Goal: Contribute content: Contribute content

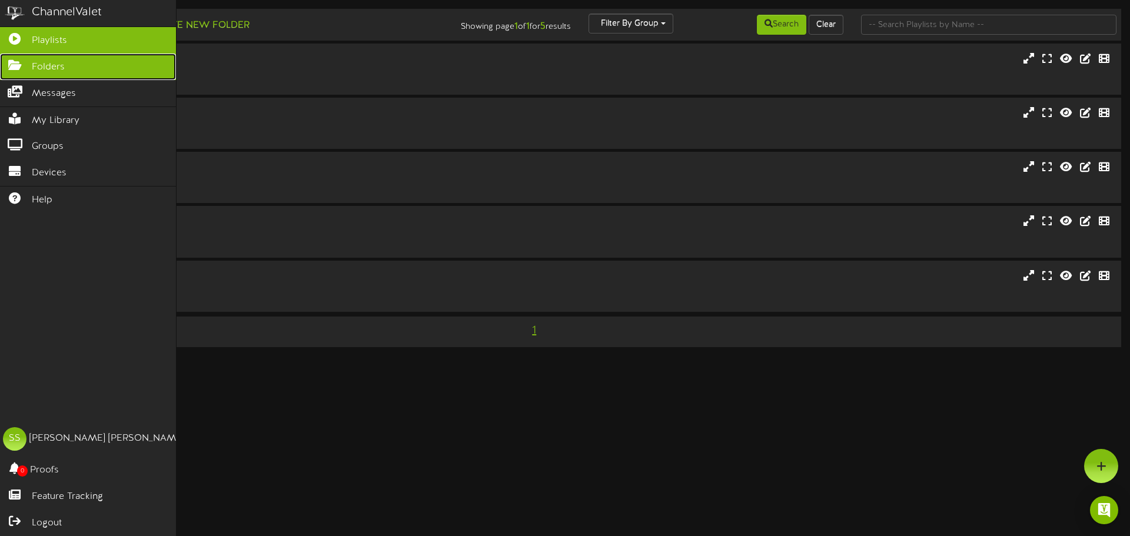
click at [8, 64] on icon at bounding box center [14, 63] width 29 height 9
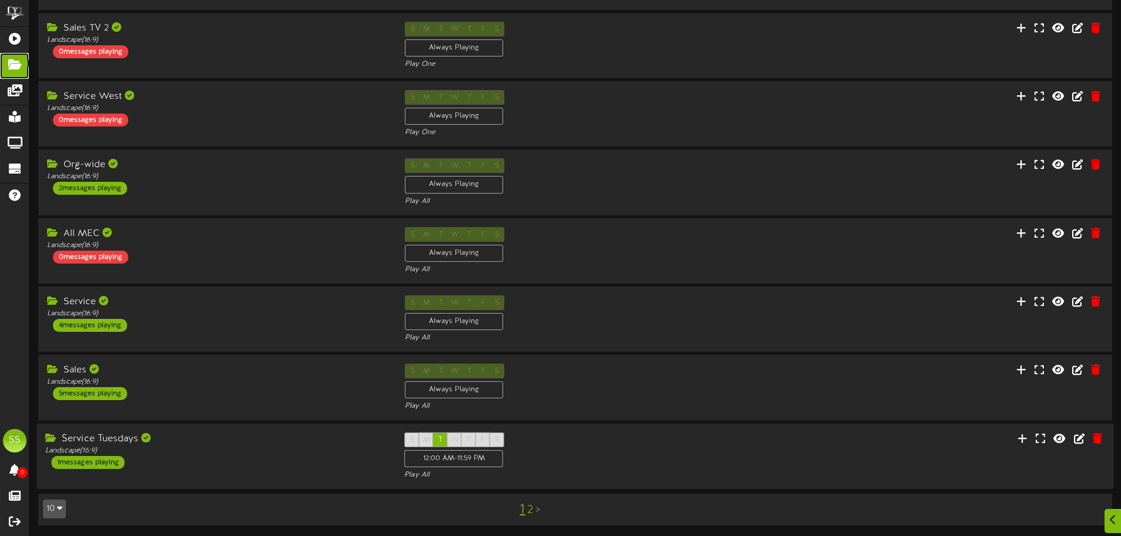
scroll to position [246, 0]
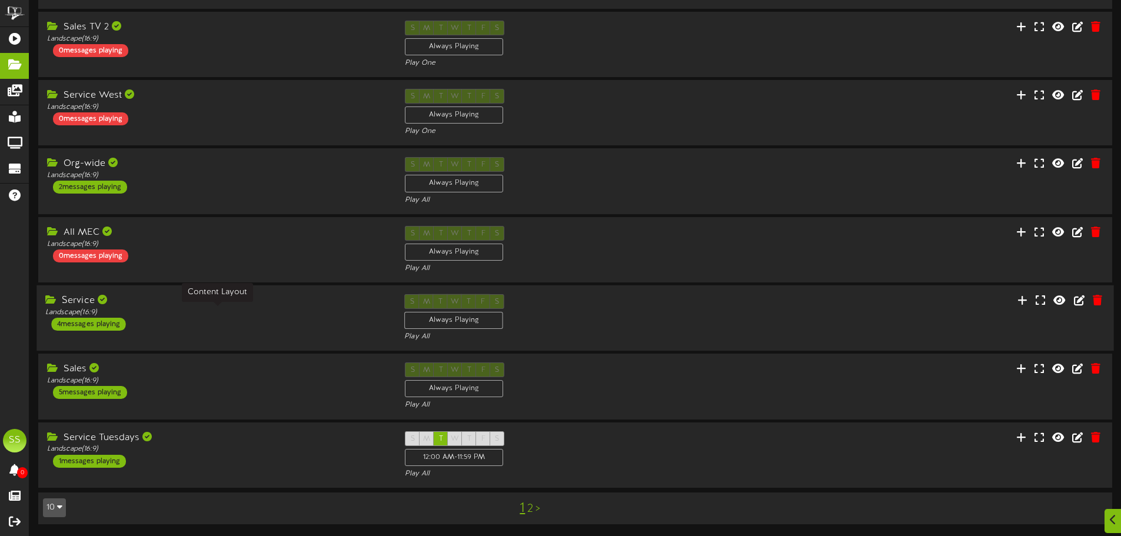
click at [217, 308] on div "Landscape ( 16:9 )" at bounding box center [215, 313] width 341 height 10
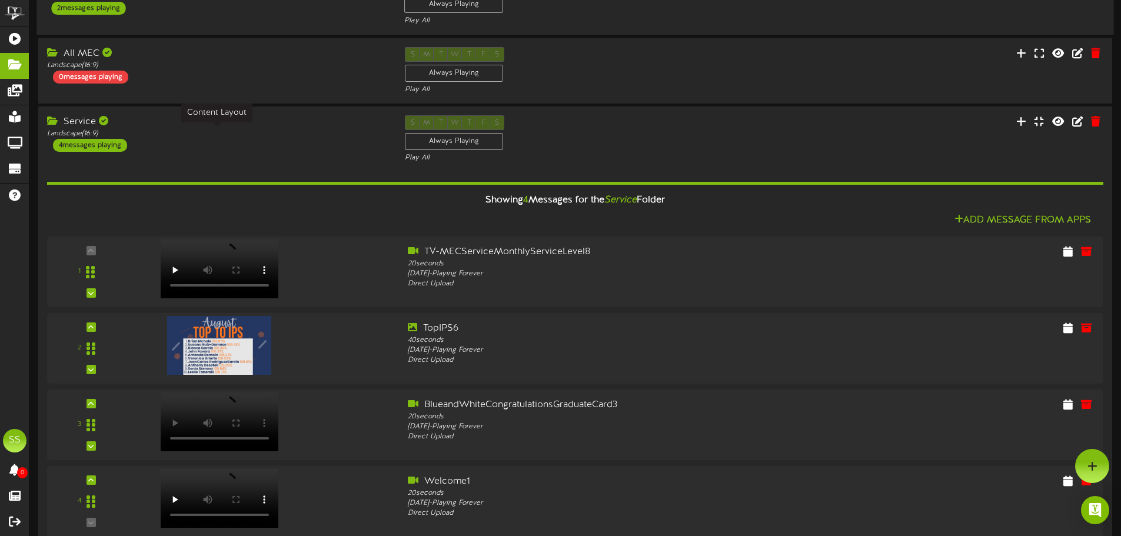
scroll to position [331, 0]
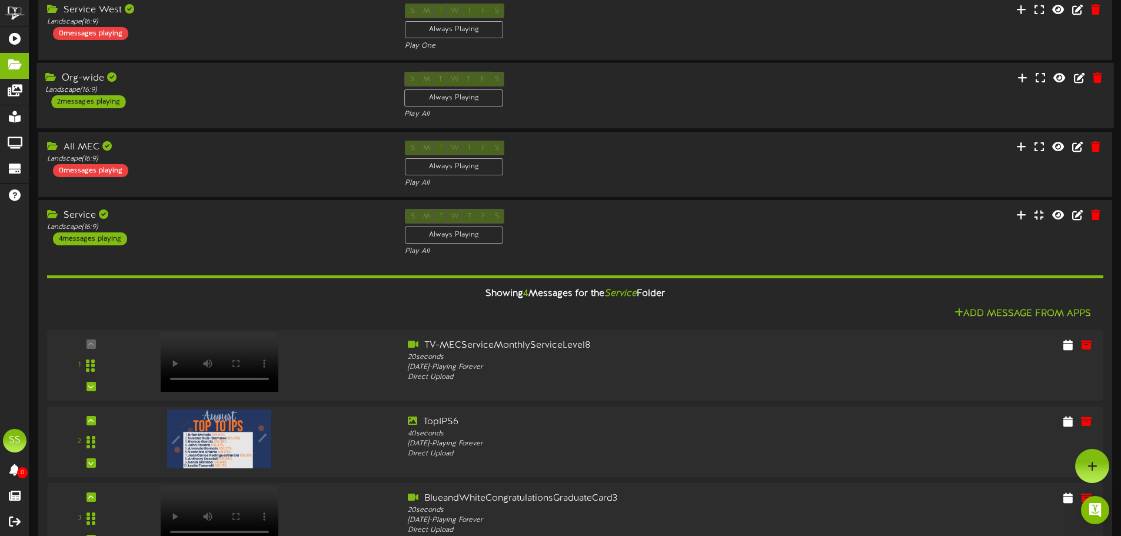
click at [124, 78] on div "Org-wide" at bounding box center [215, 79] width 341 height 14
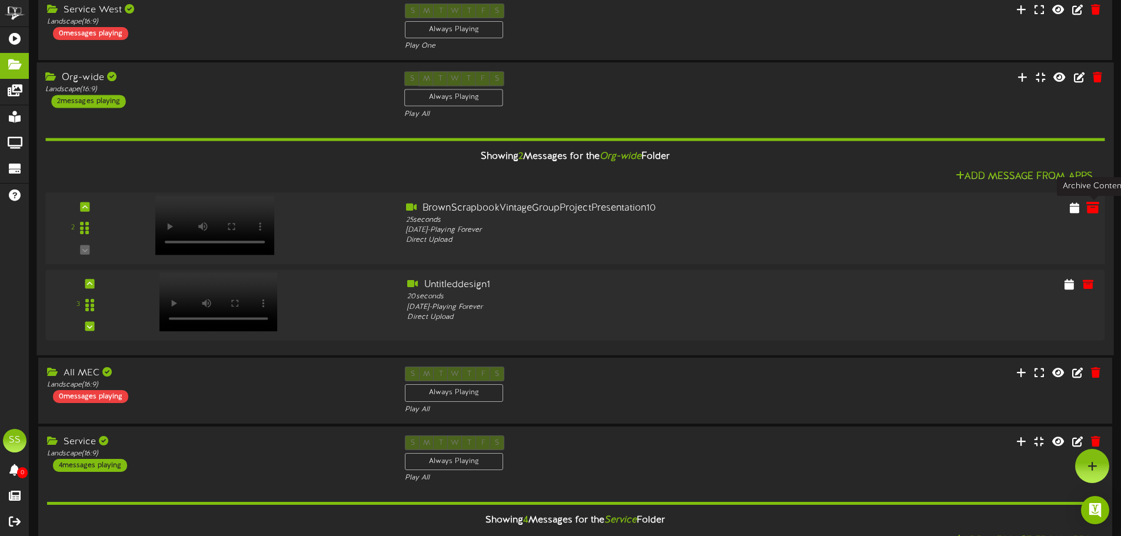
click at [1095, 208] on icon at bounding box center [1093, 207] width 13 height 13
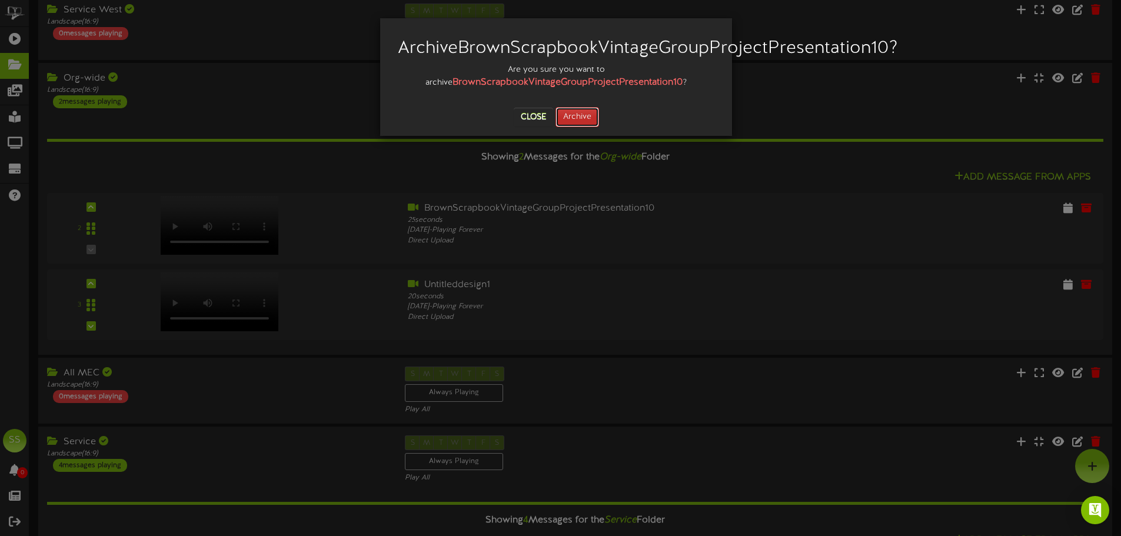
click at [566, 127] on button "Archive" at bounding box center [578, 117] width 44 height 20
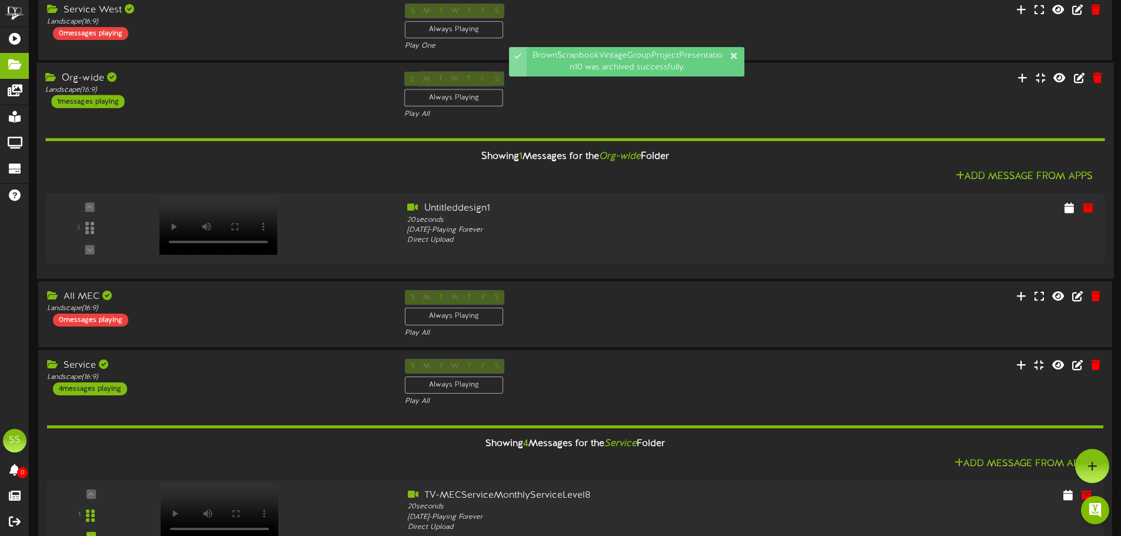
click at [1107, 78] on div at bounding box center [1025, 79] width 180 height 15
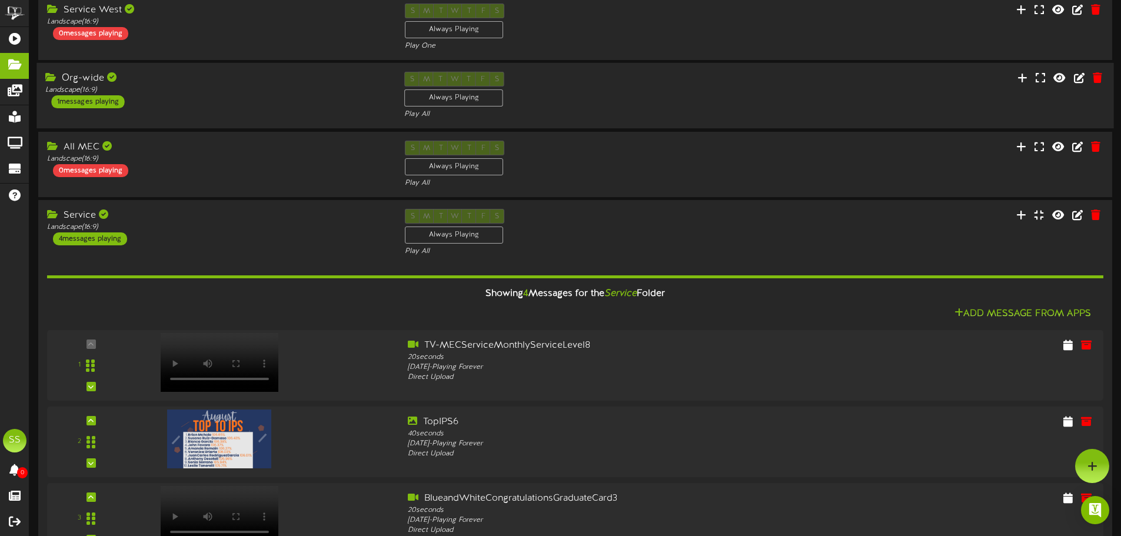
click at [878, 87] on div "Org-wide Landscape ( 16:9 ) 1 messages playing S M T W T F S Always Playing Pla…" at bounding box center [574, 96] width 1077 height 48
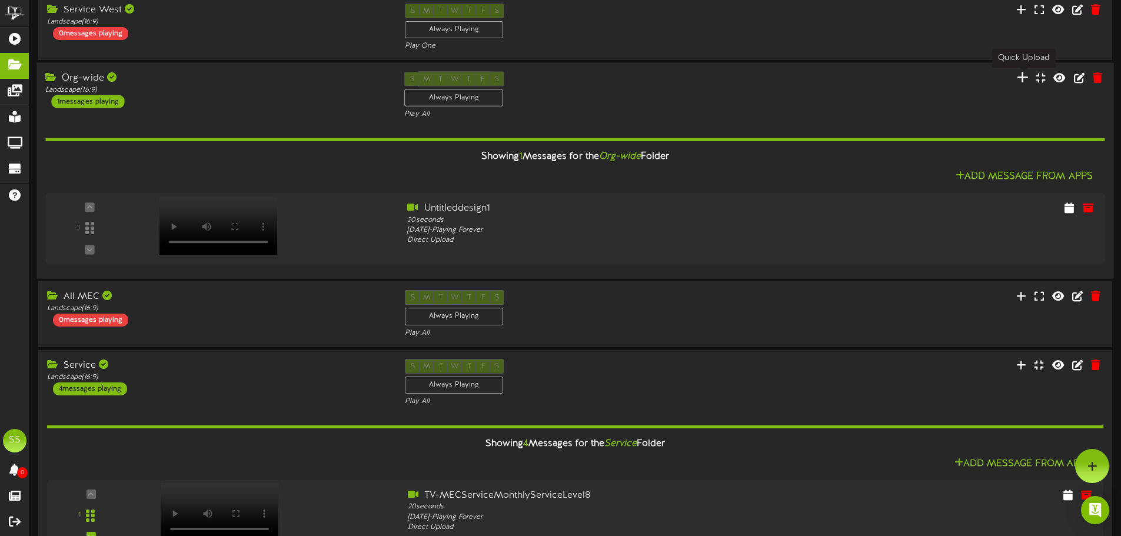
click at [1028, 76] on icon at bounding box center [1023, 77] width 12 height 13
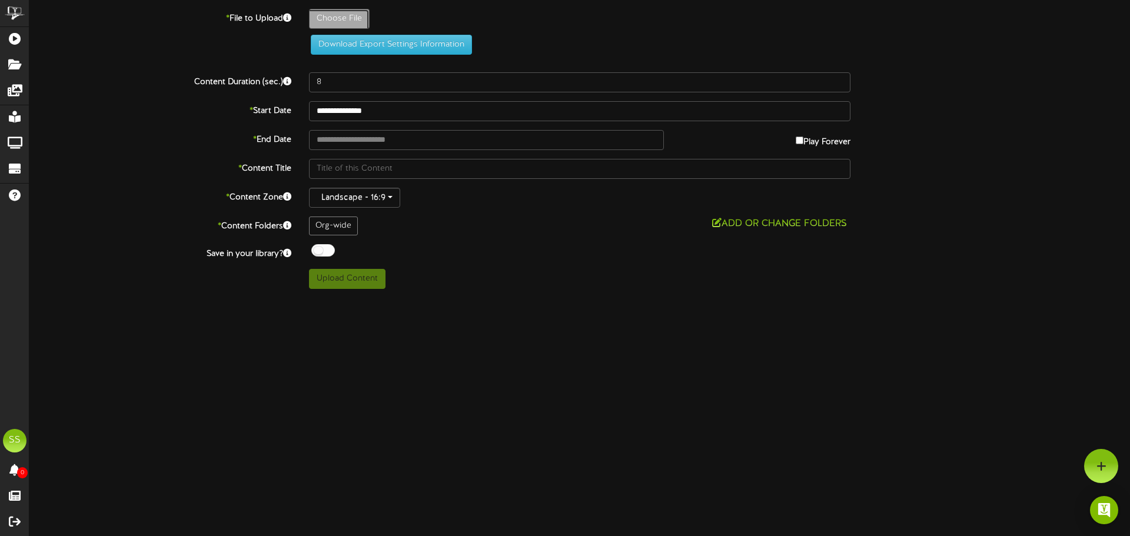
type input "**********"
type input "BrownScrapbookVintageGroupProjectPresentation11"
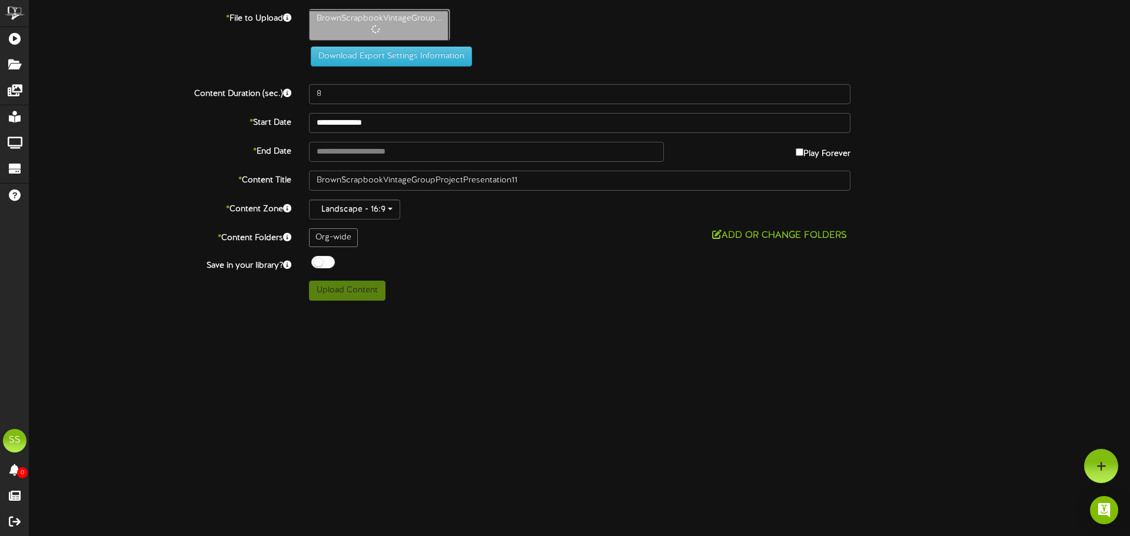
type input "25"
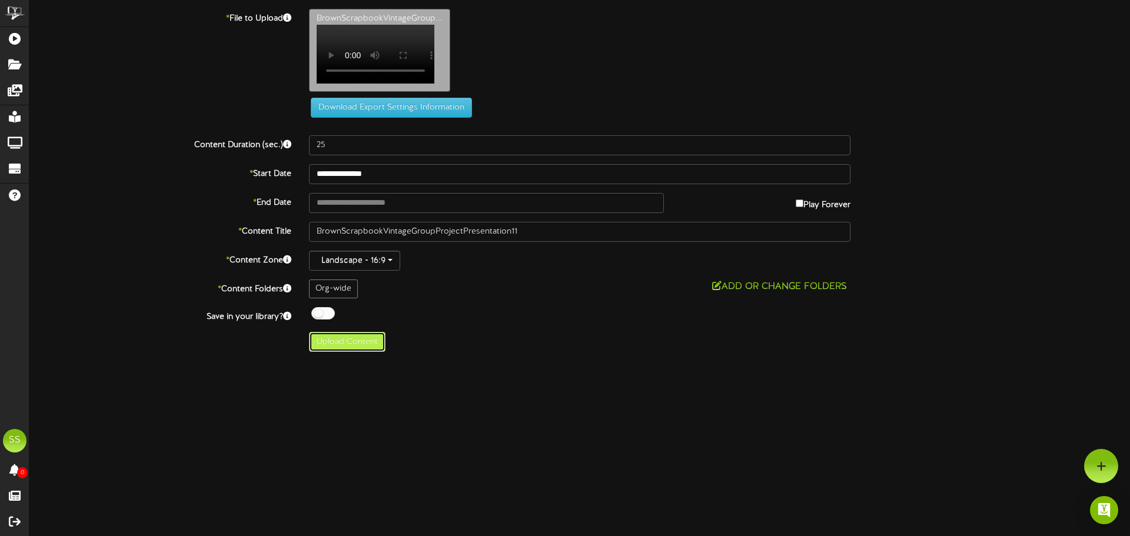
click at [362, 346] on button "Upload Content" at bounding box center [347, 342] width 77 height 20
type input "**********"
